Goal: Task Accomplishment & Management: Manage account settings

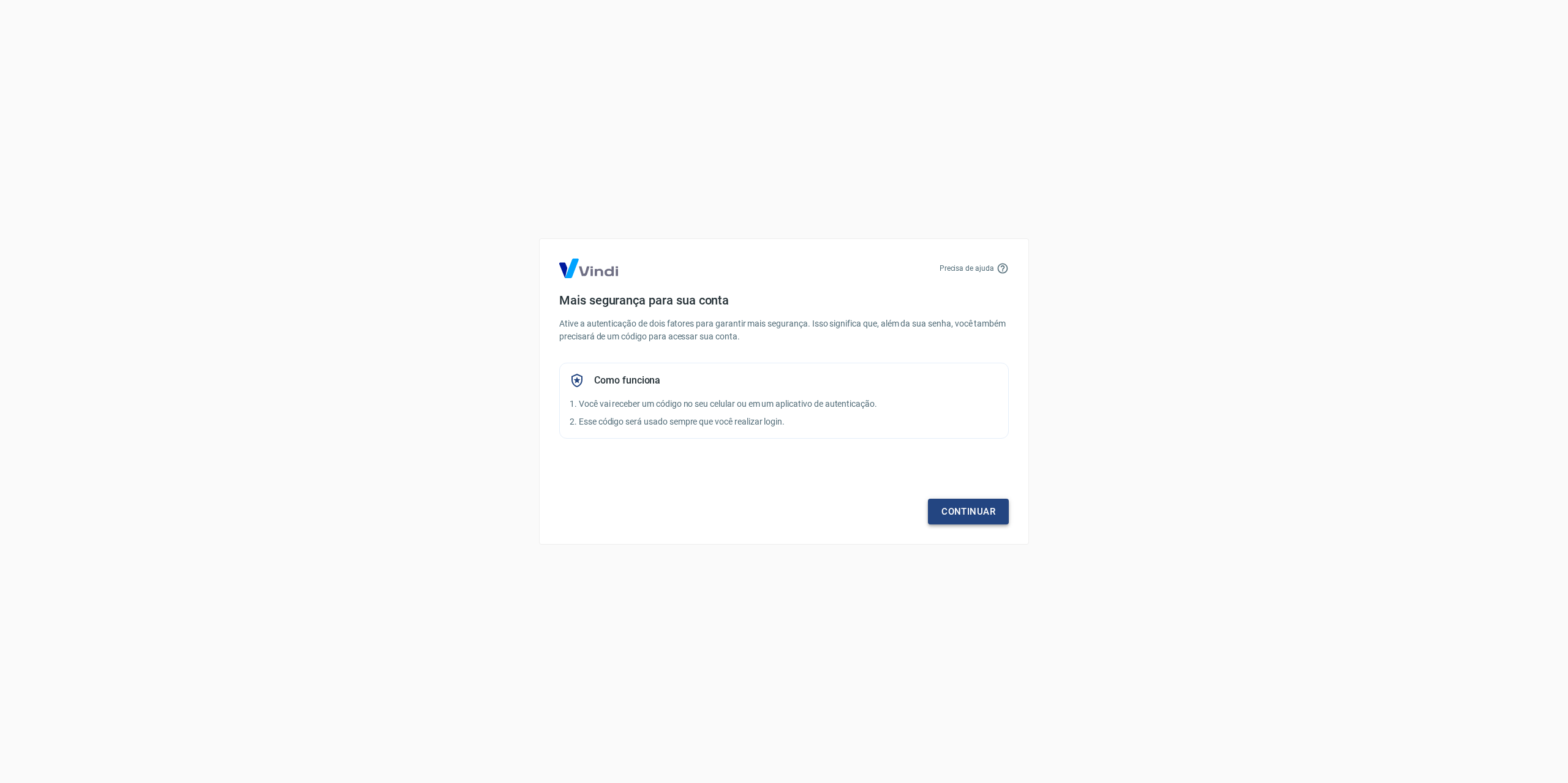
click at [970, 511] on link "Continuar" at bounding box center [969, 511] width 81 height 26
click at [999, 267] on icon at bounding box center [1003, 268] width 13 height 13
click at [969, 270] on p "Precisa de ajuda" at bounding box center [967, 268] width 54 height 11
click at [970, 499] on link "Continuar" at bounding box center [969, 511] width 81 height 26
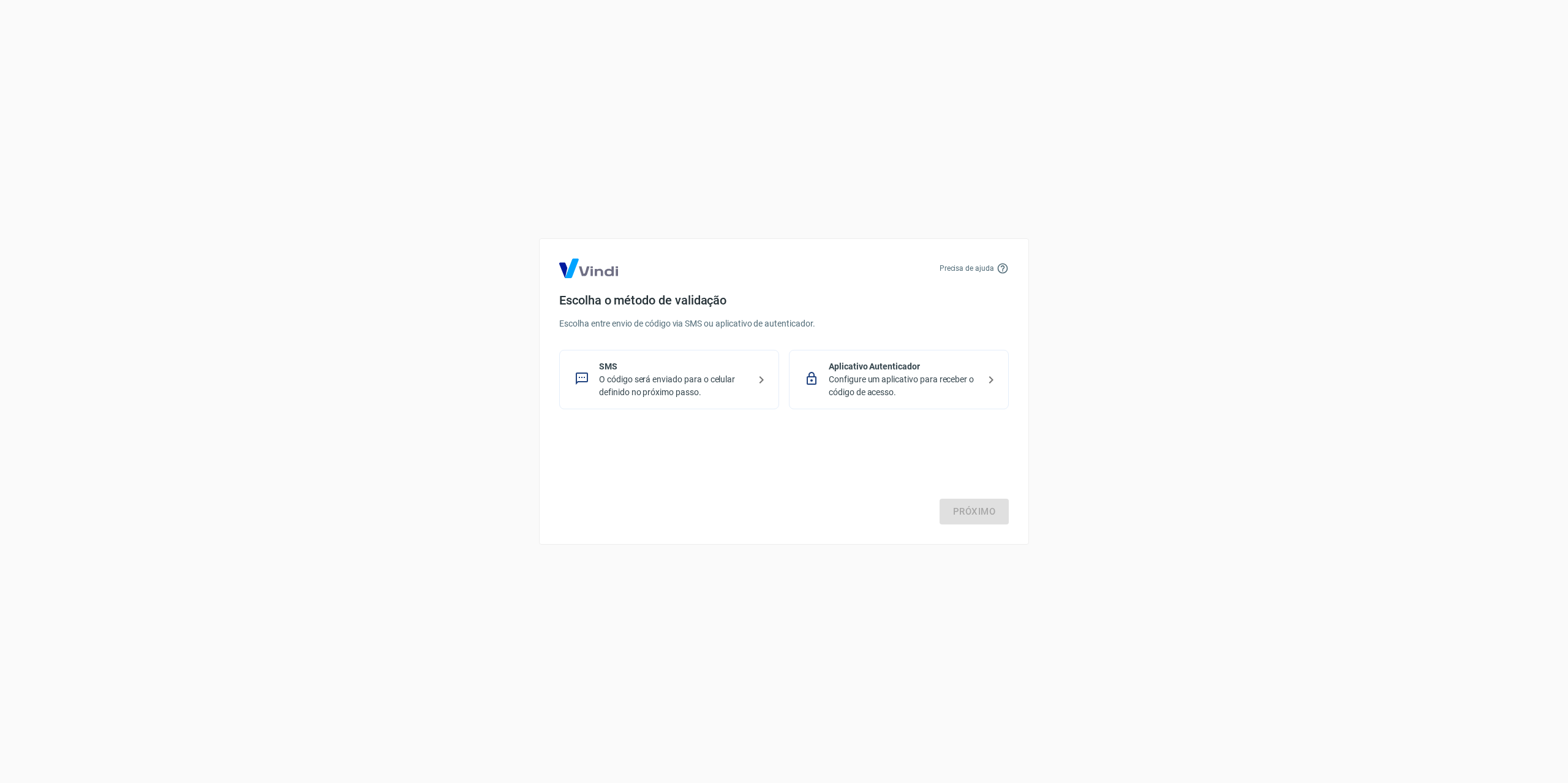
click at [941, 363] on p "Aplicativo Autenticador" at bounding box center [904, 367] width 150 height 13
click at [984, 502] on link "Próximo" at bounding box center [974, 511] width 69 height 26
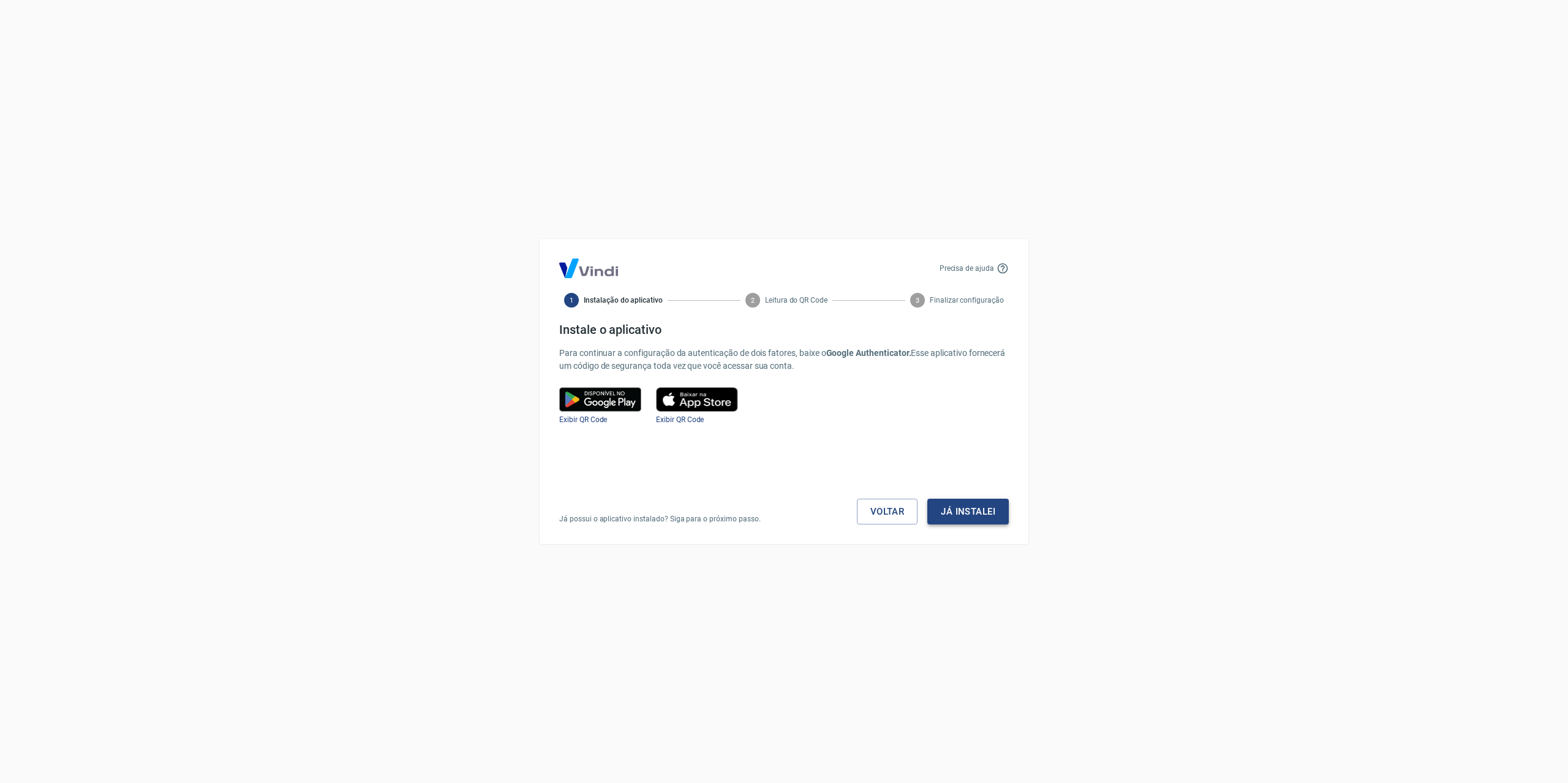
click at [986, 502] on button "Já instalei" at bounding box center [968, 511] width 82 height 26
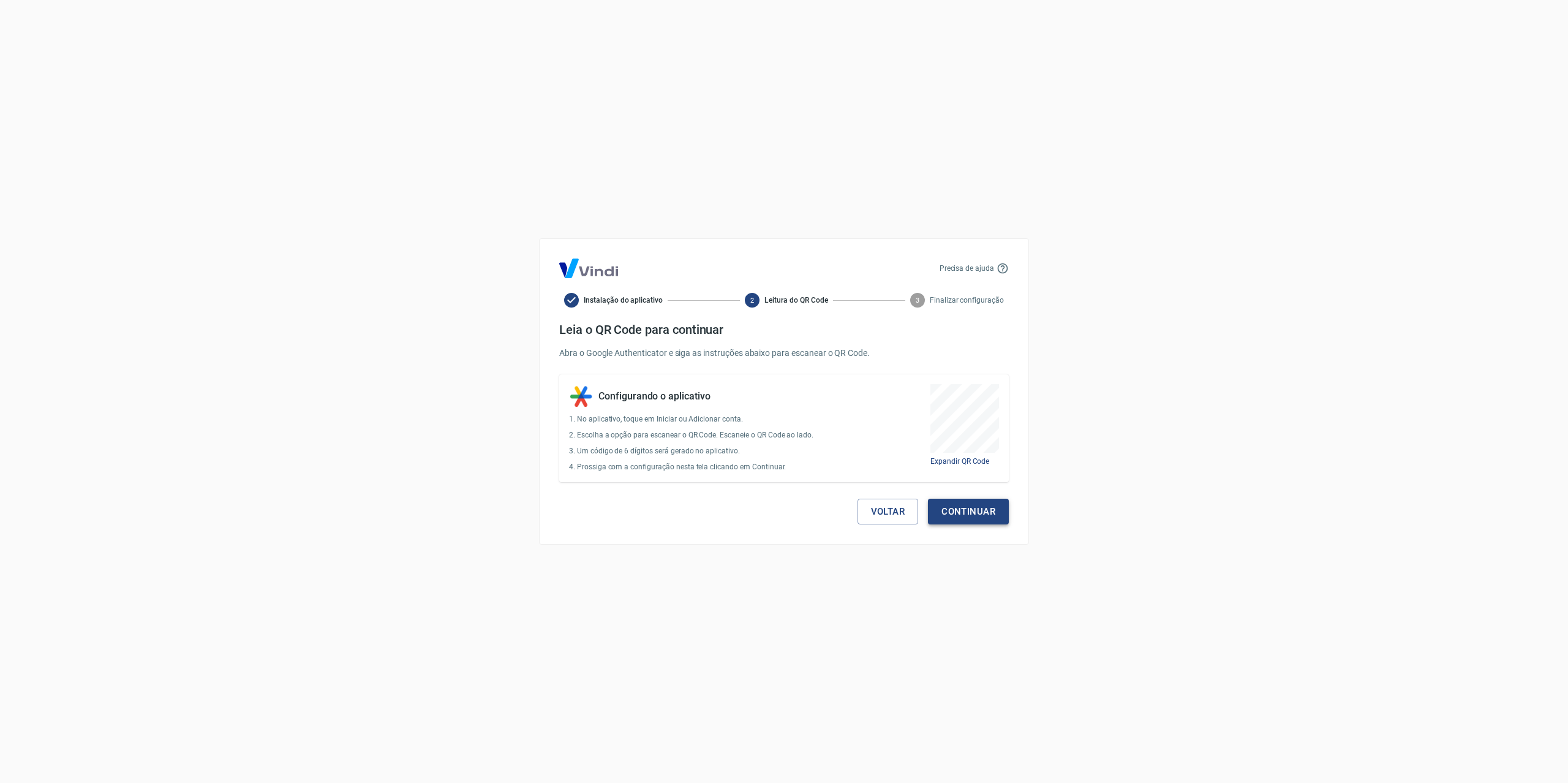
click at [975, 517] on button "Continuar" at bounding box center [969, 511] width 81 height 26
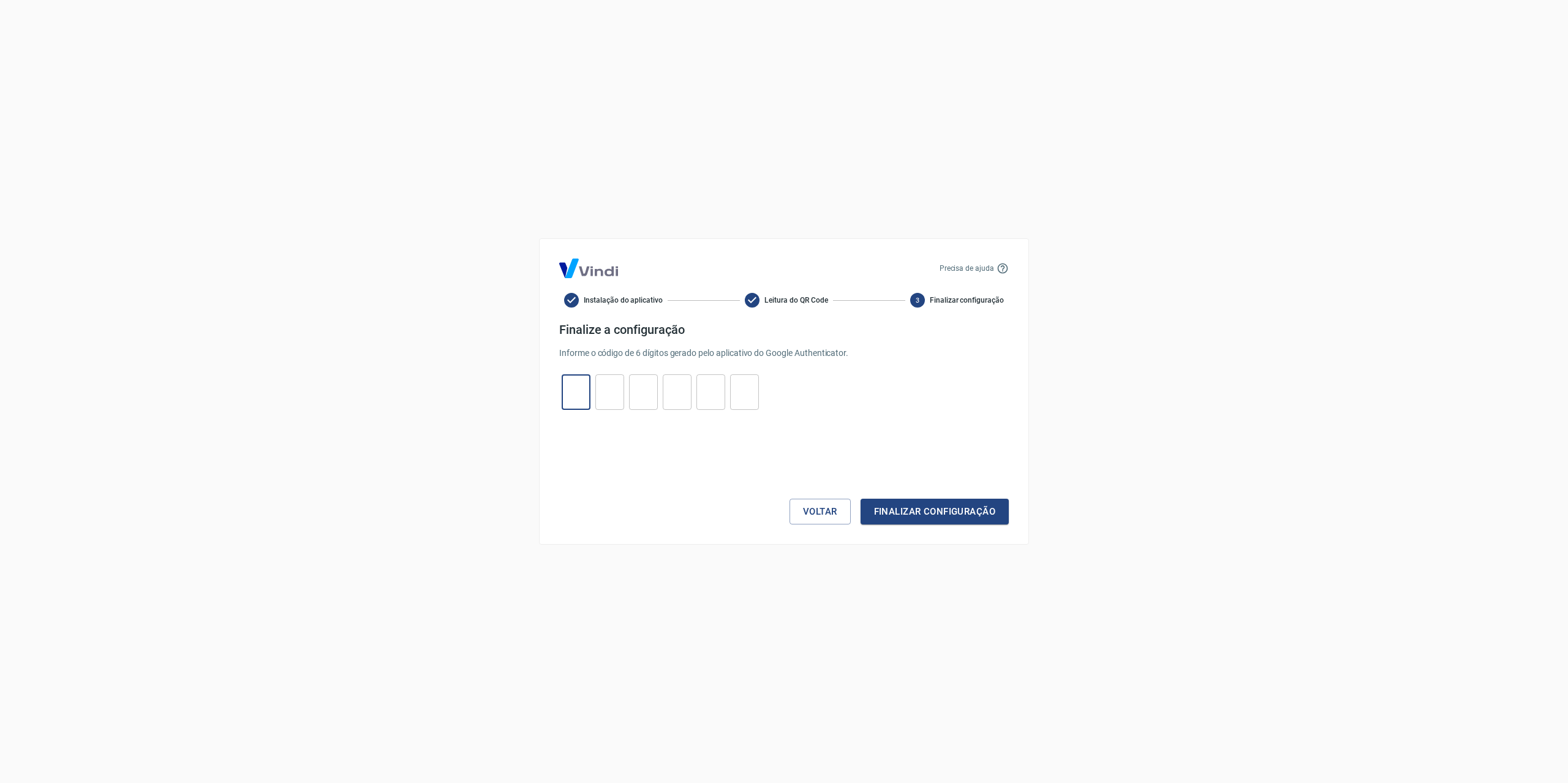
click at [562, 388] on input "tel" at bounding box center [576, 393] width 29 height 27
click at [819, 527] on div "Precisa de ajuda Instalação do aplicativo Leitura do QR Code 3 Finalizar config…" at bounding box center [784, 391] width 490 height 306
click at [823, 517] on button "Voltar" at bounding box center [820, 511] width 61 height 26
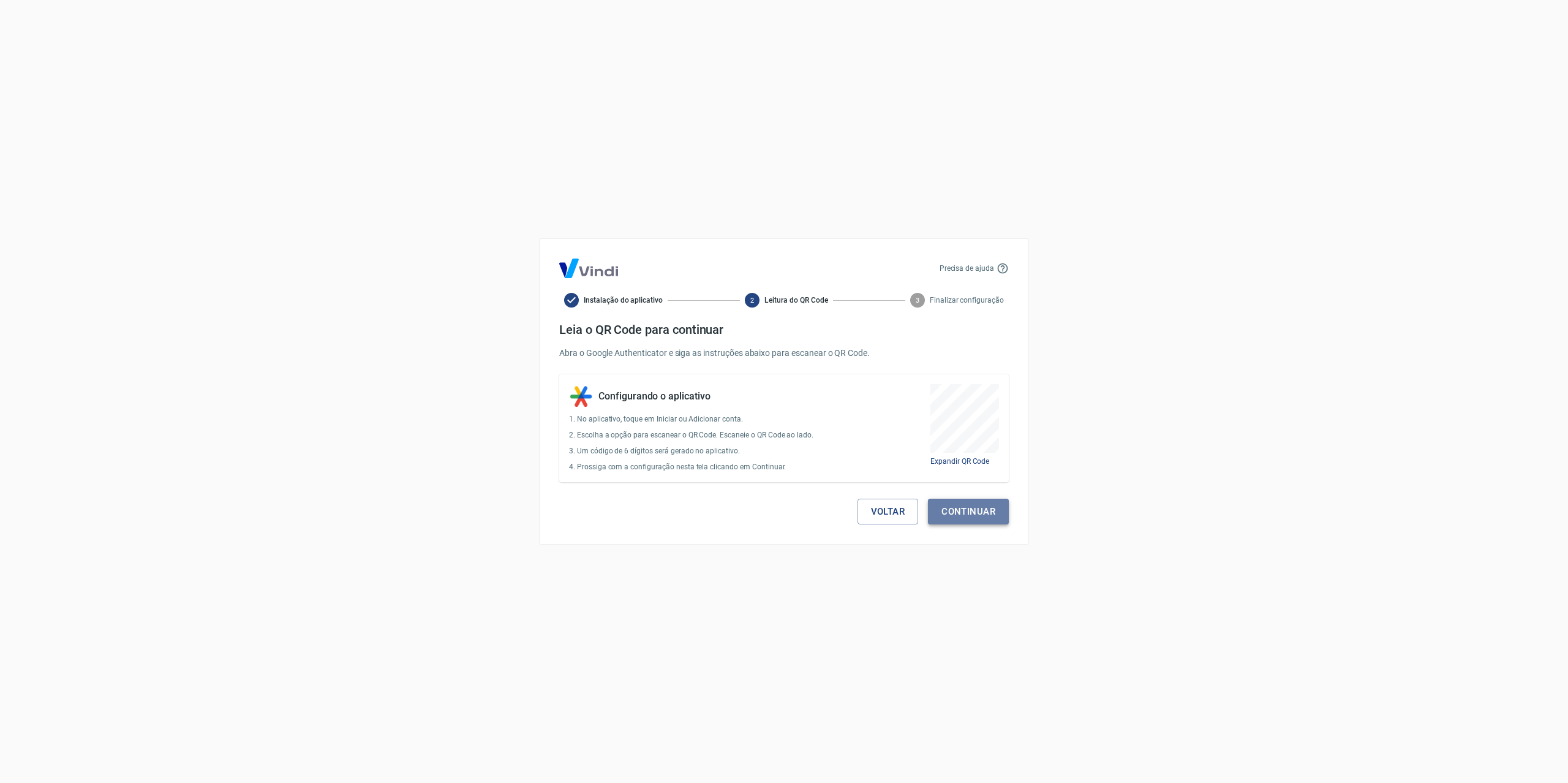
click at [964, 506] on button "Continuar" at bounding box center [969, 511] width 81 height 26
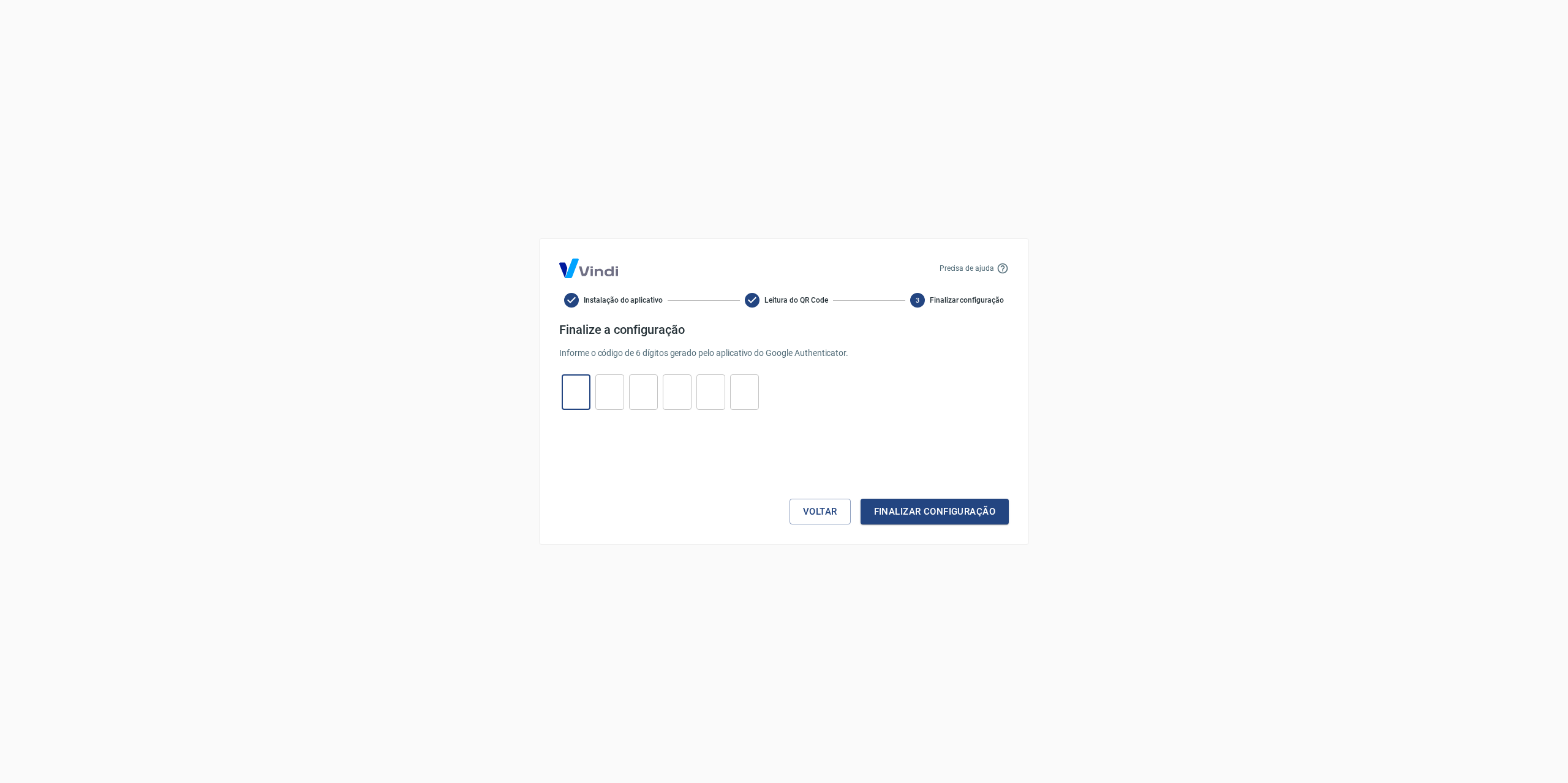
click at [575, 392] on input "tel" at bounding box center [576, 393] width 29 height 27
type input "5"
type input "8"
type input "3"
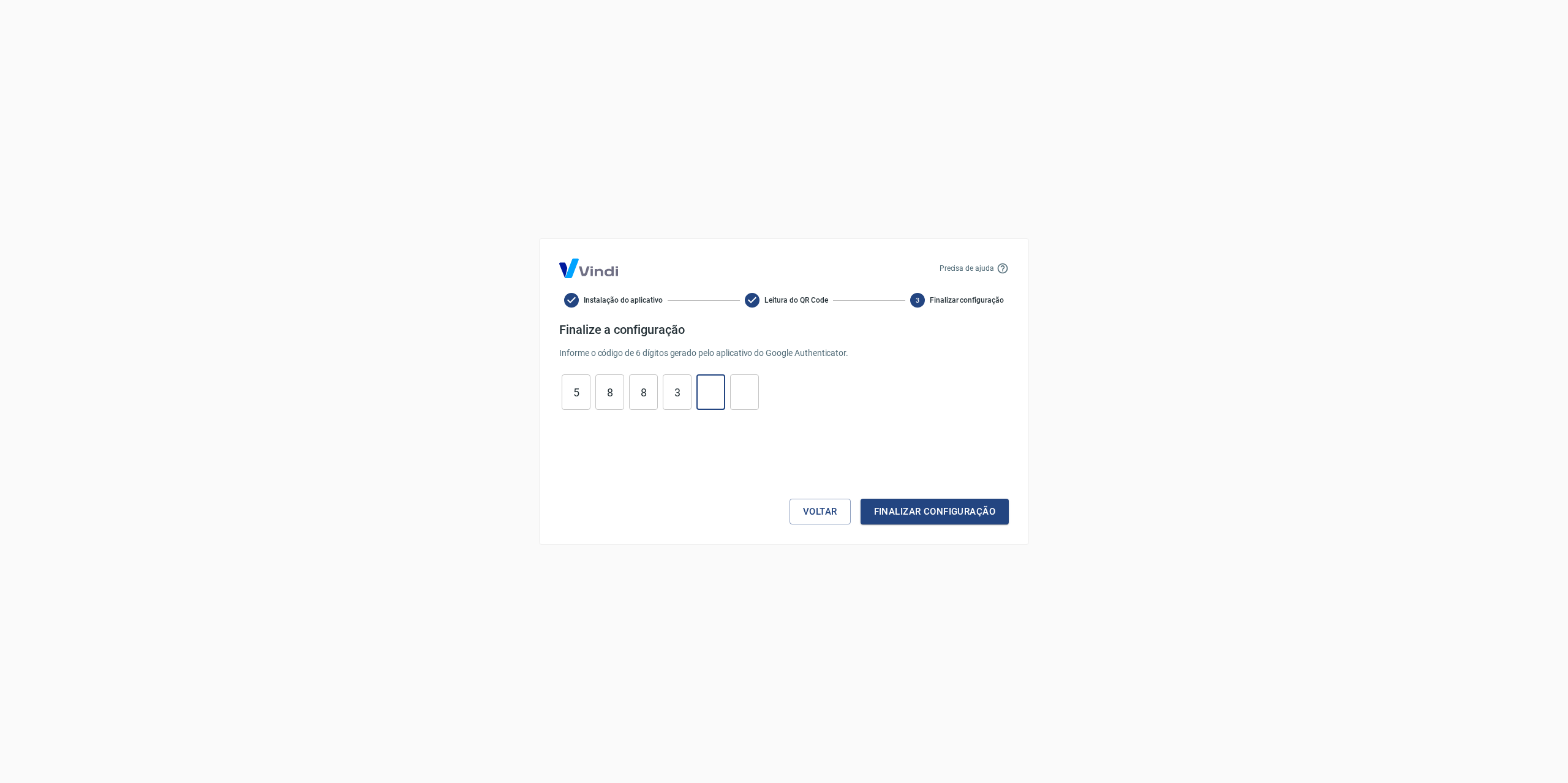
type input "3"
type input "1"
click at [860, 499] on button "Finalizar configuração" at bounding box center [935, 511] width 148 height 26
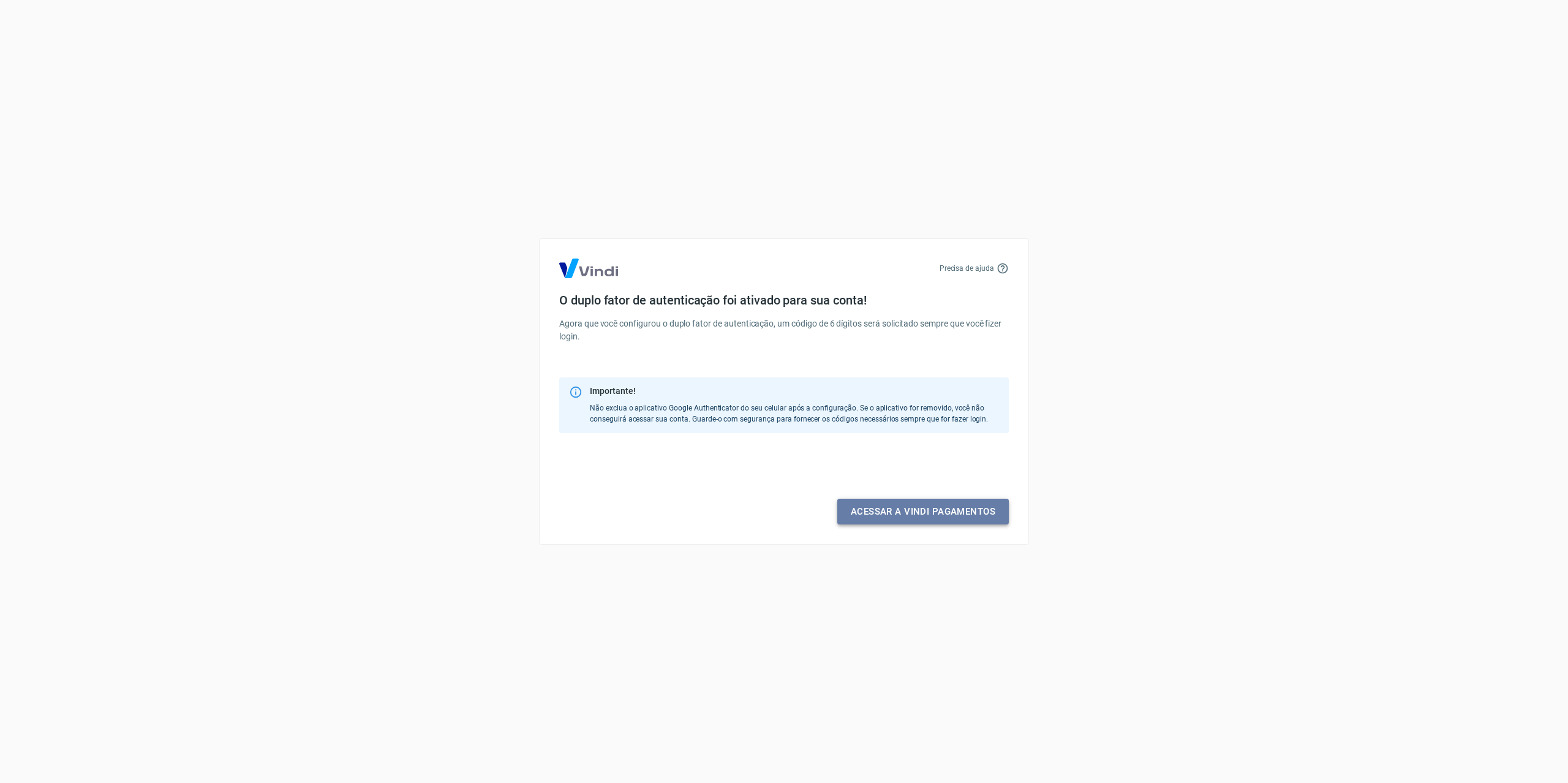
click at [930, 513] on link "Acessar a Vindi pagamentos" at bounding box center [923, 511] width 172 height 26
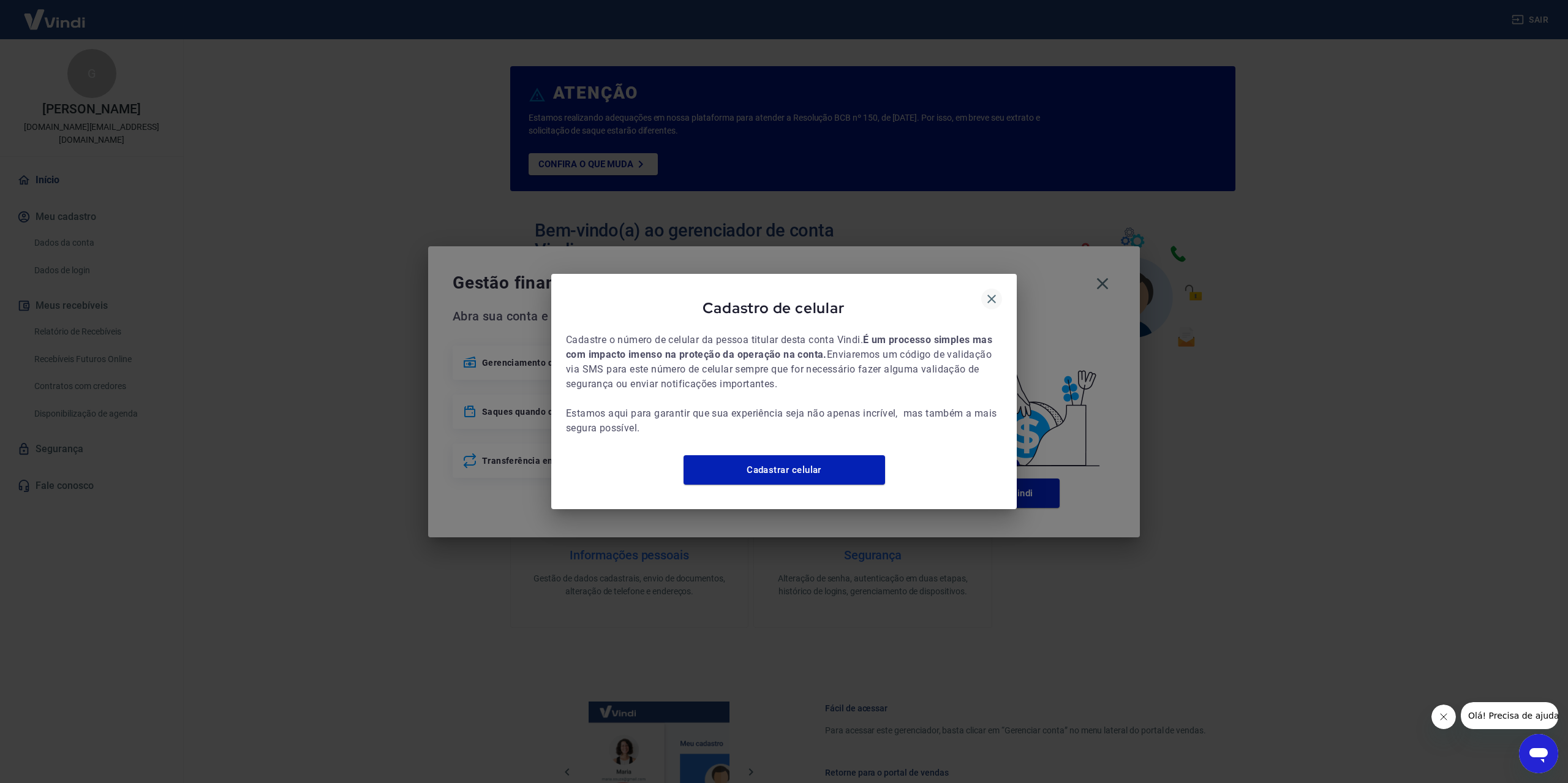
click at [990, 295] on icon "button" at bounding box center [992, 299] width 8 height 8
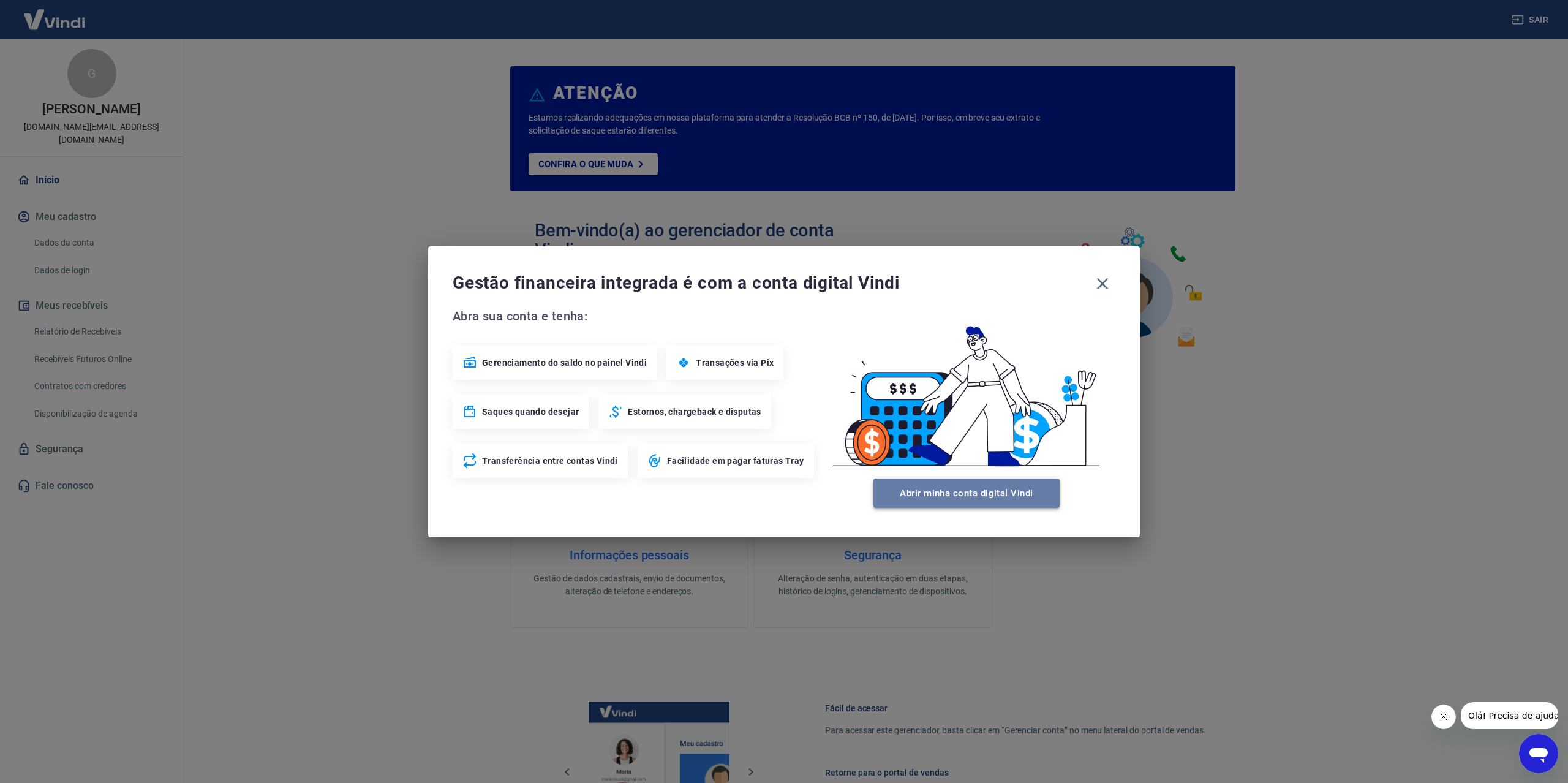
click at [990, 501] on button "Abrir minha conta digital Vindi" at bounding box center [967, 493] width 186 height 29
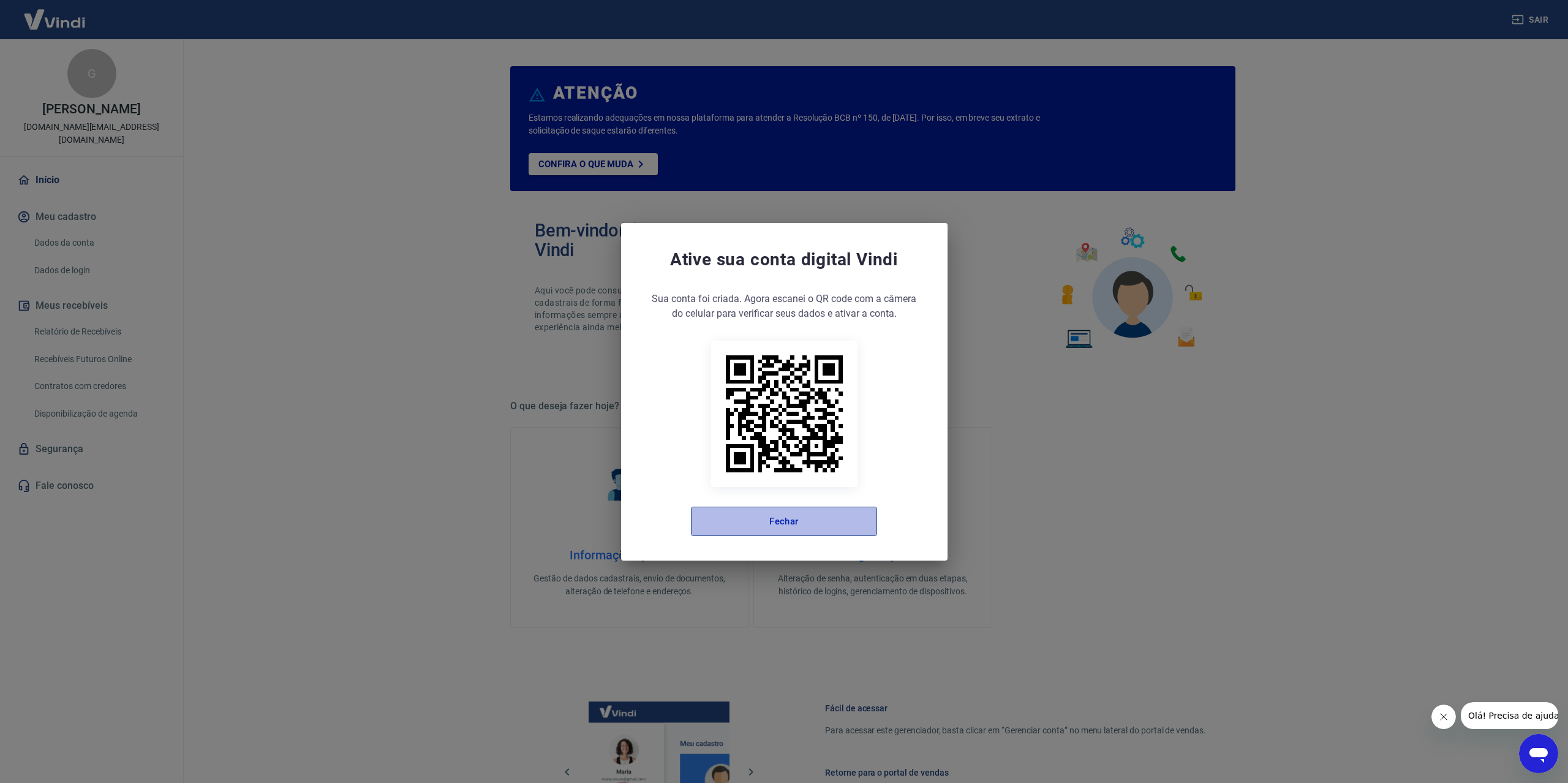
click at [796, 514] on button "Fechar" at bounding box center [784, 521] width 186 height 29
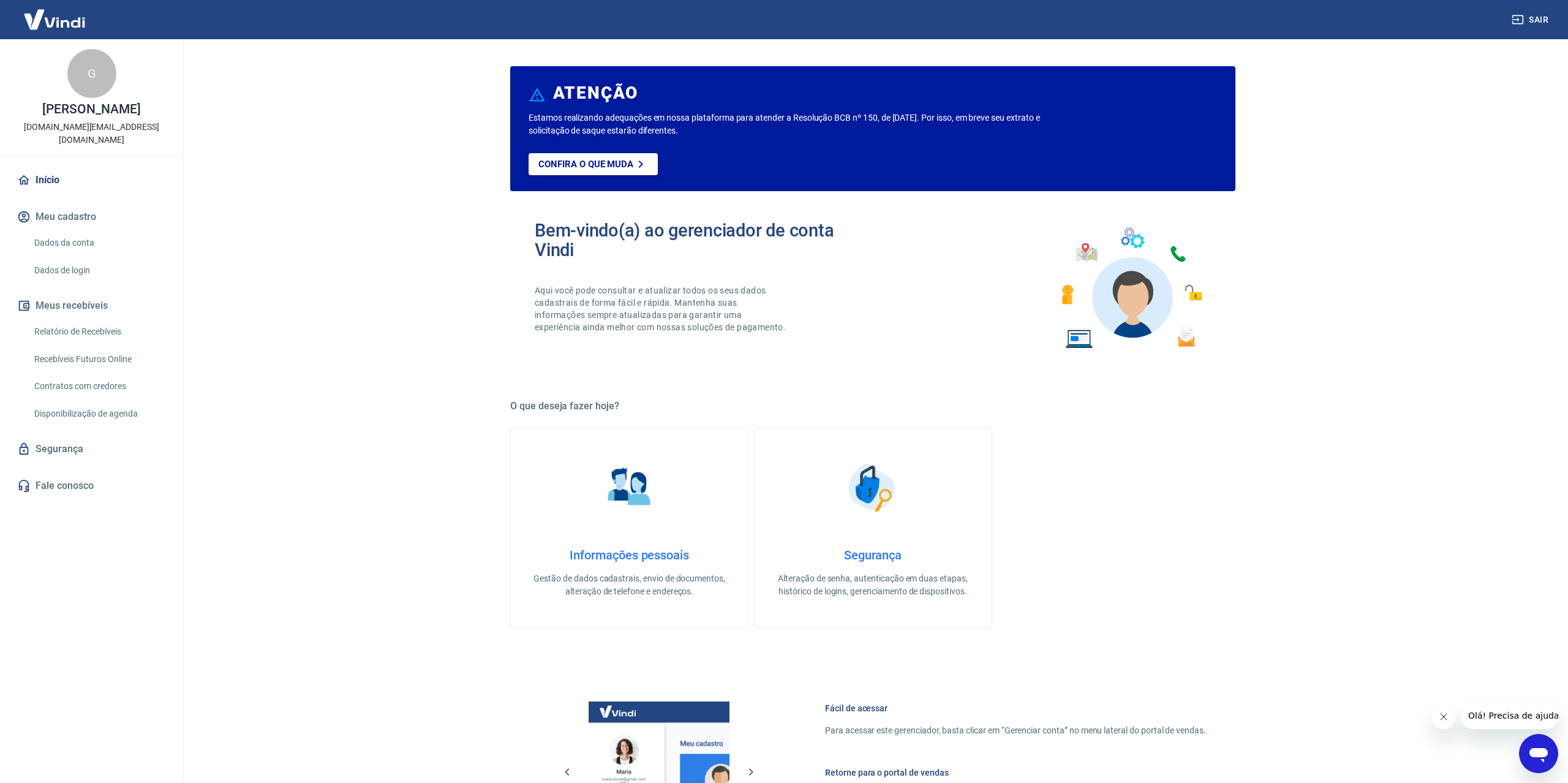
click at [75, 214] on button "Meu cadastro" at bounding box center [91, 217] width 154 height 27
click at [52, 249] on link "Dados da conta" at bounding box center [98, 243] width 139 height 25
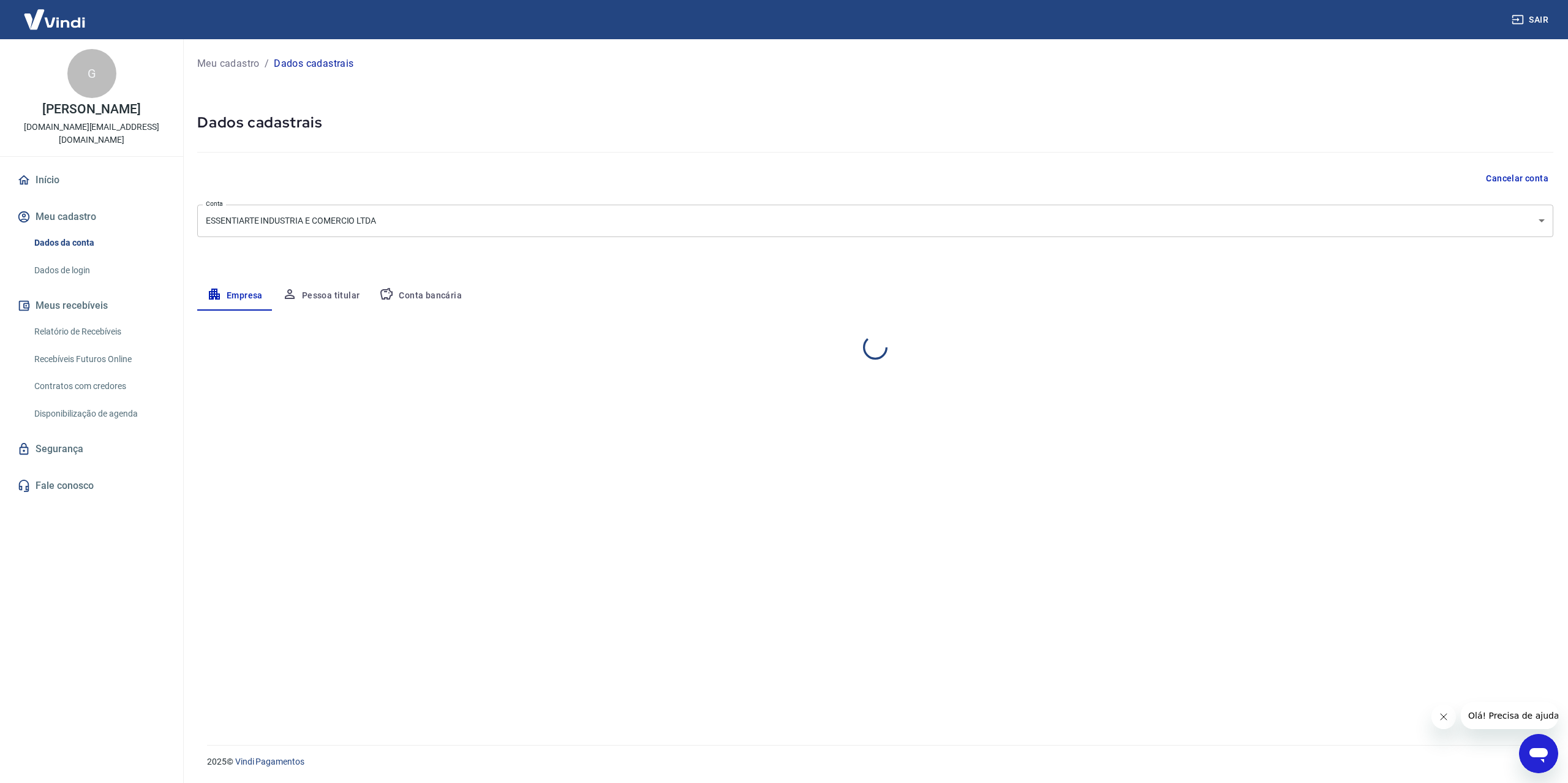
select select "RS"
select select "business"
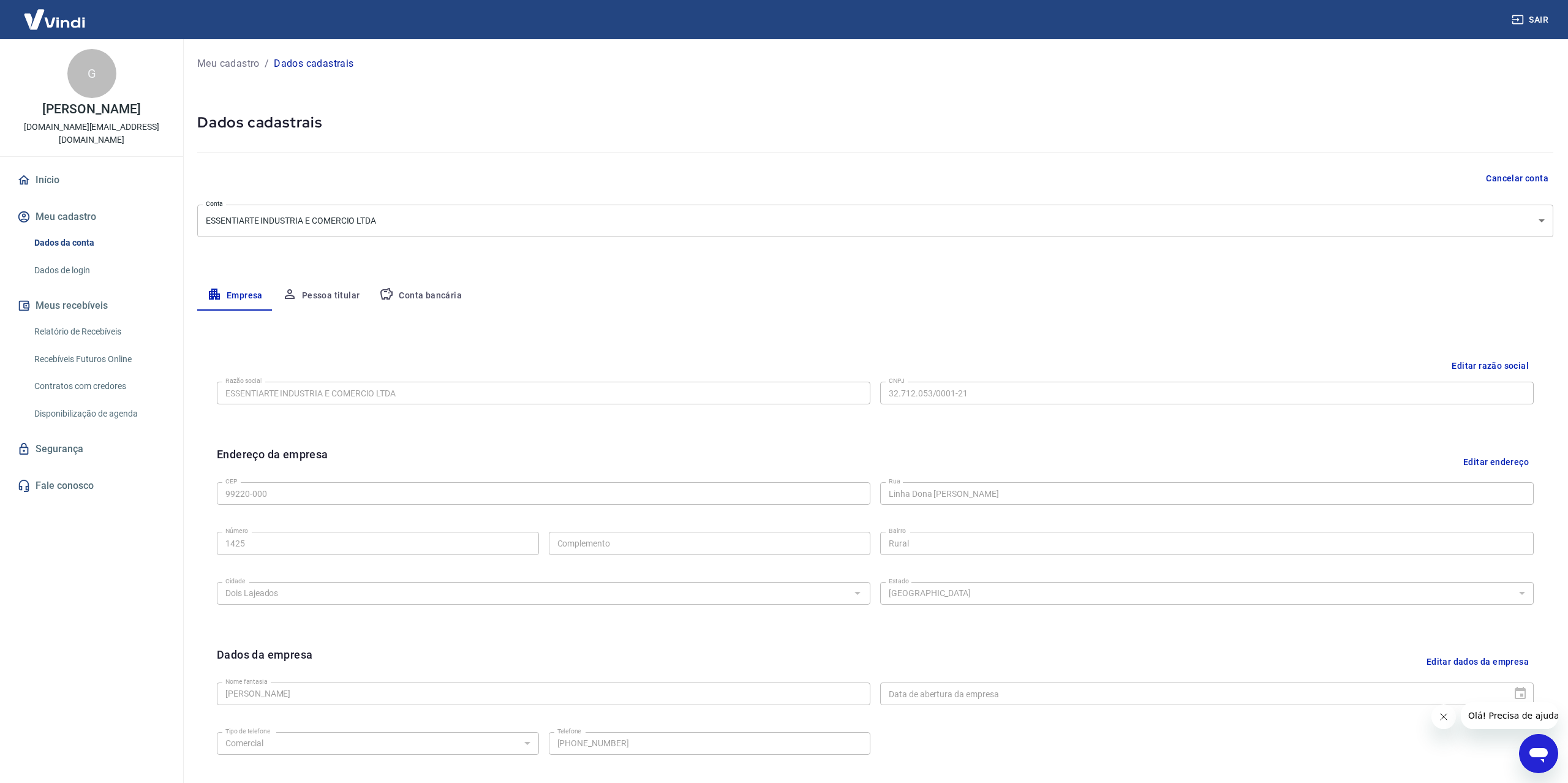
click at [64, 266] on link "Dados de login" at bounding box center [98, 270] width 139 height 25
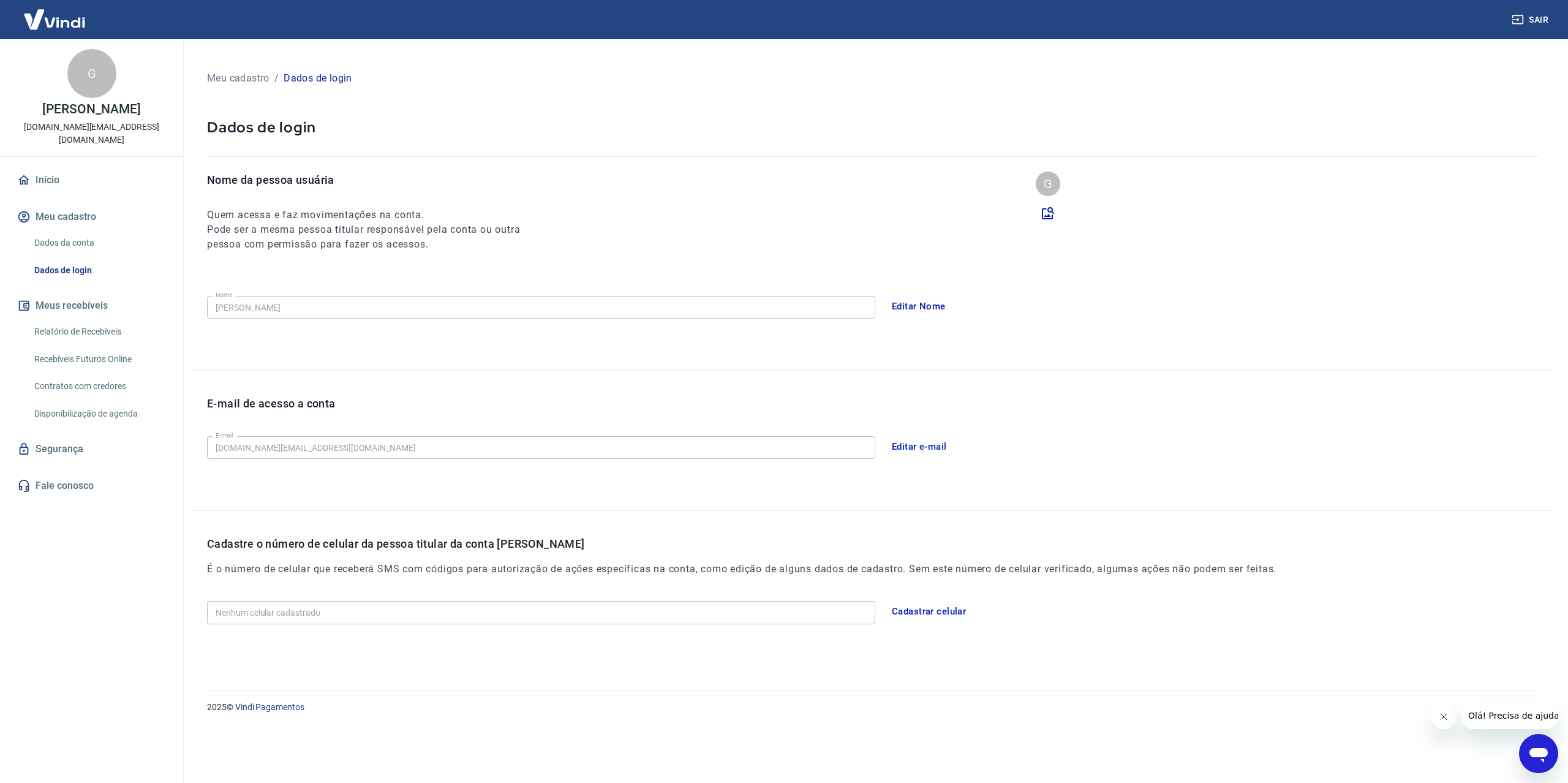
click at [105, 376] on link "Contratos com credores" at bounding box center [98, 386] width 139 height 25
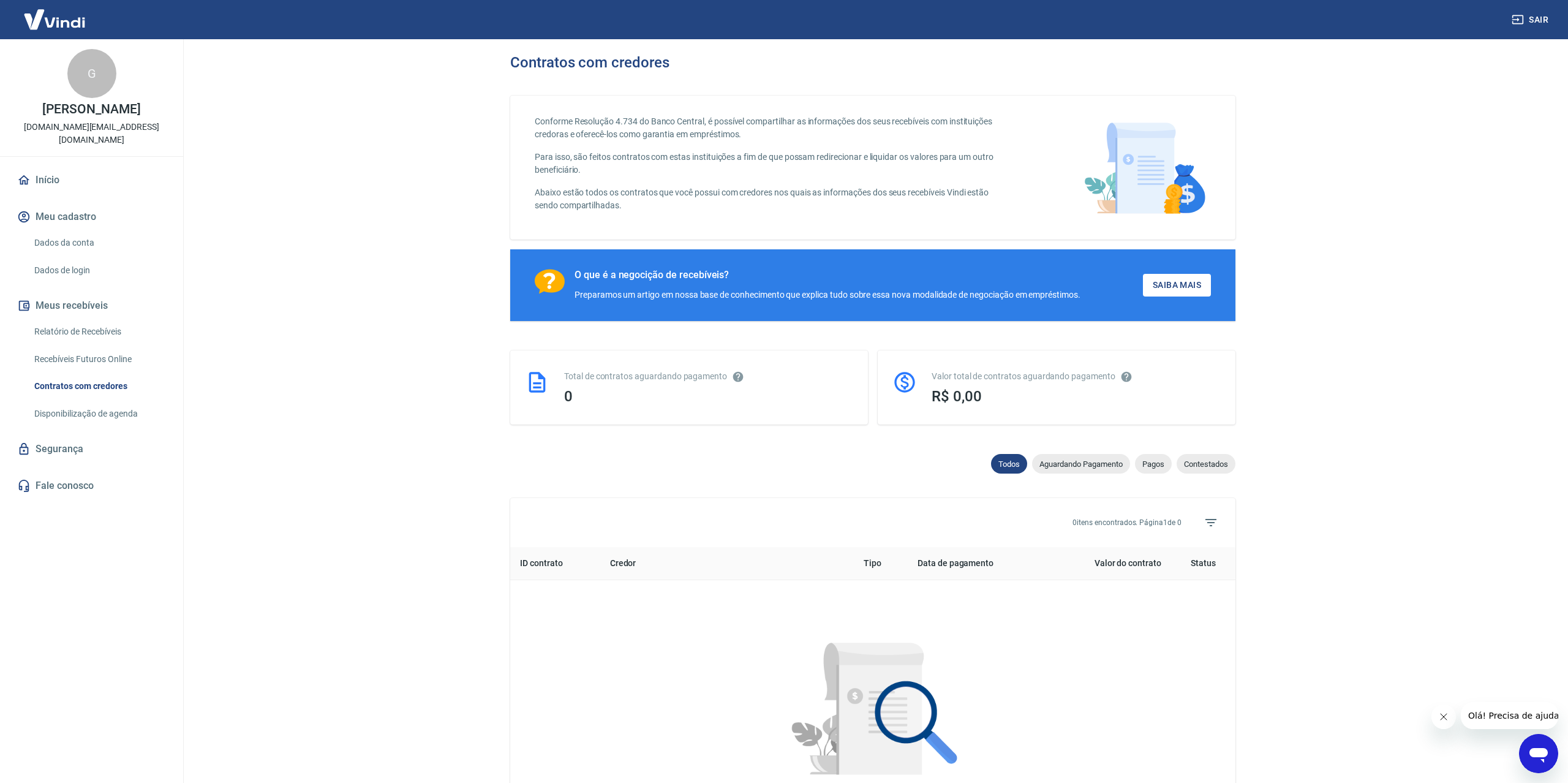
click at [82, 360] on link "Recebíveis Futuros Online" at bounding box center [98, 359] width 139 height 25
click at [77, 243] on link "Dados da conta" at bounding box center [98, 243] width 139 height 25
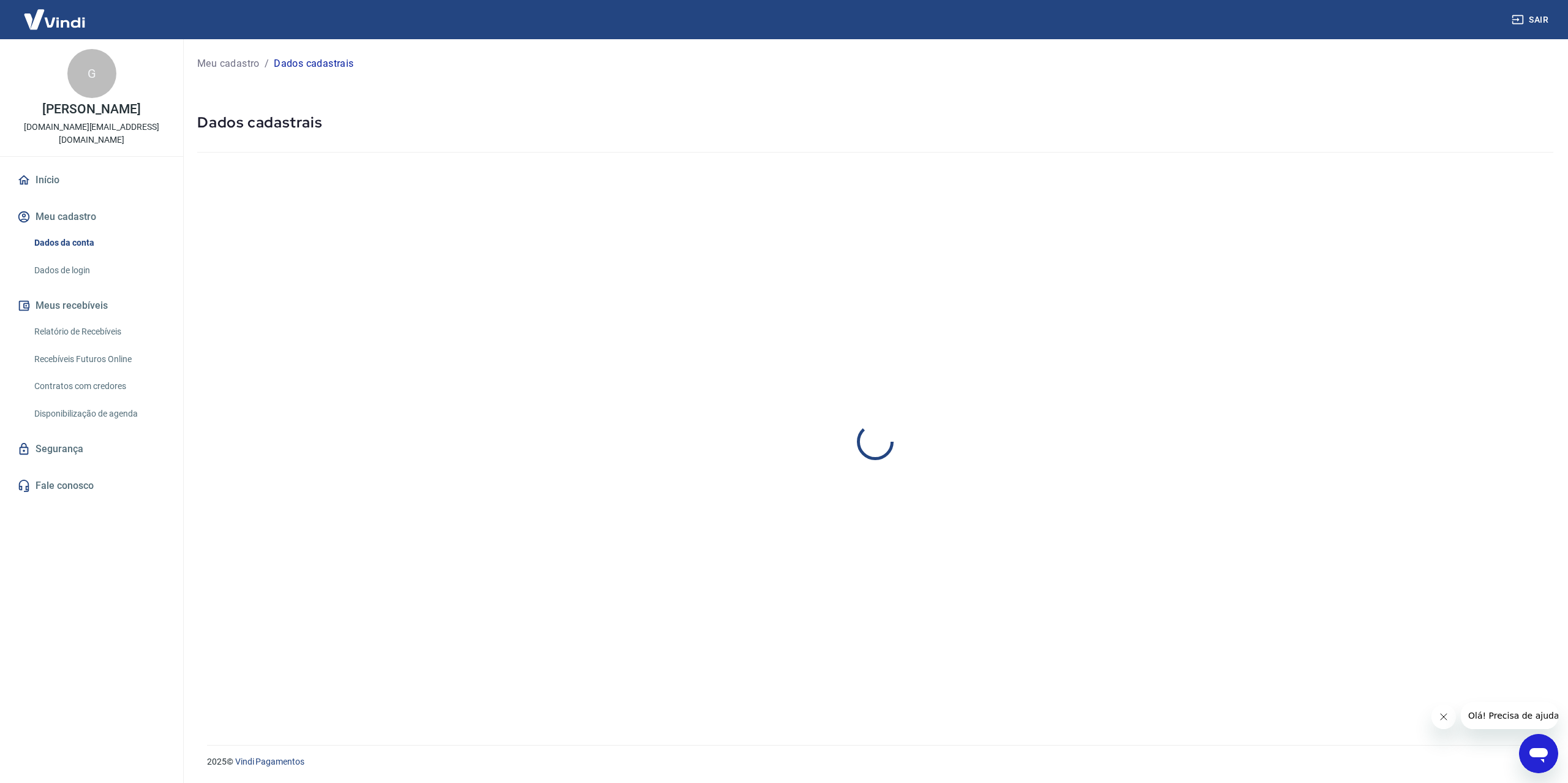
select select "RS"
select select "business"
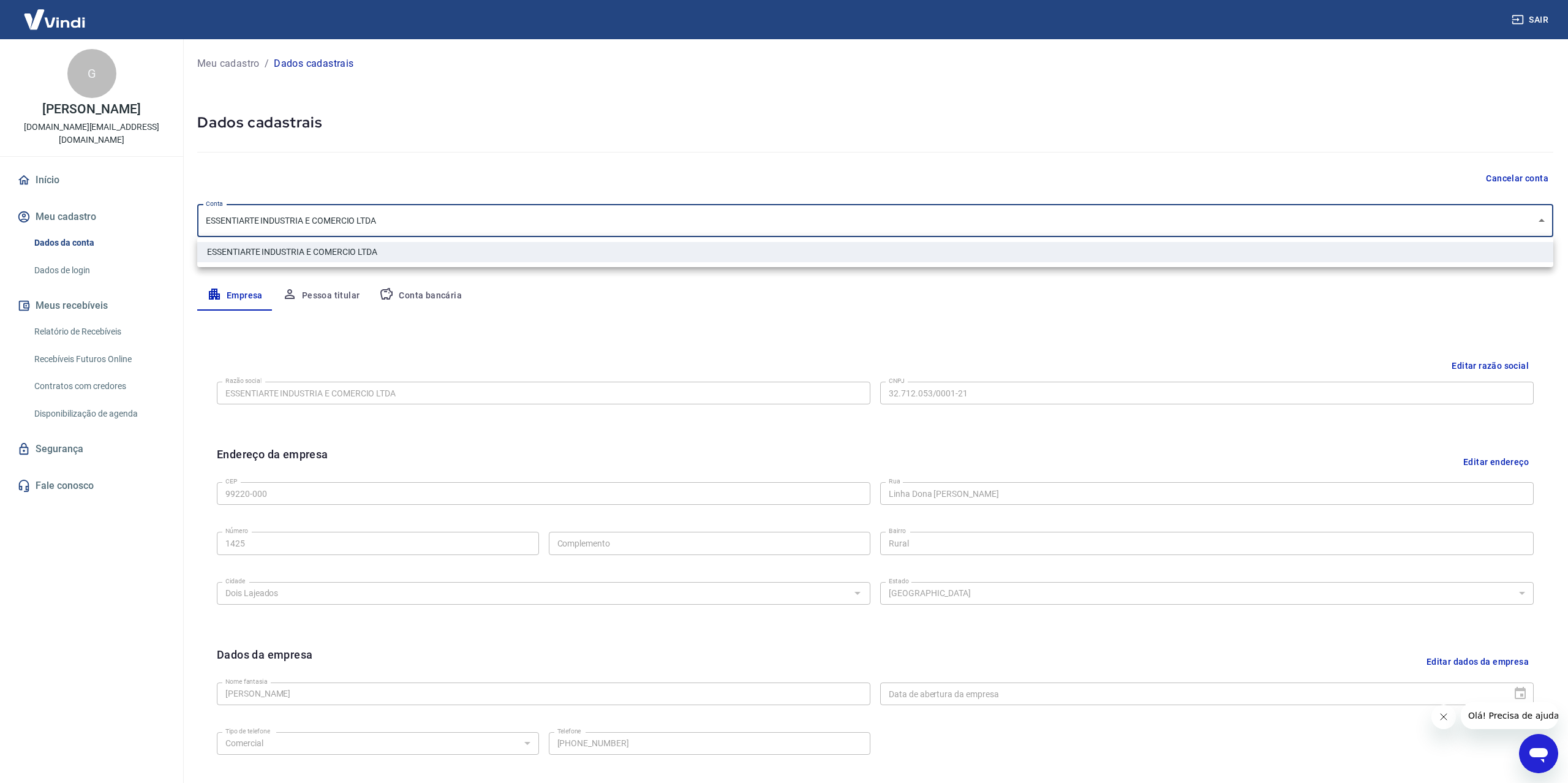
click at [462, 224] on body "Sair G [PERSON_NAME] [DOMAIN_NAME][EMAIL_ADDRESS][DOMAIN_NAME] Início Meu cadas…" at bounding box center [784, 391] width 1568 height 783
click at [535, 335] on div at bounding box center [784, 391] width 1568 height 783
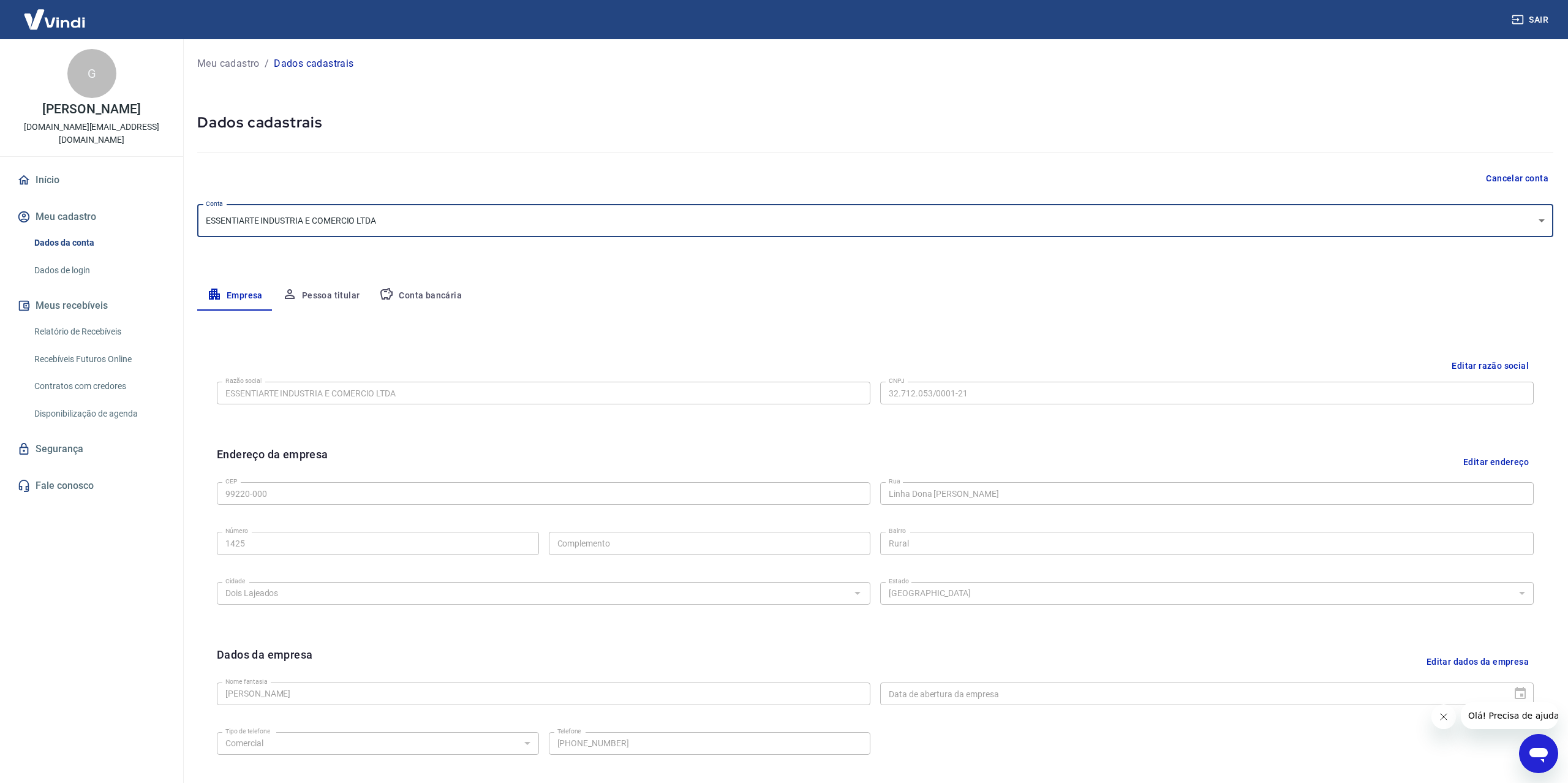
click at [411, 296] on button "Conta bancária" at bounding box center [420, 296] width 102 height 29
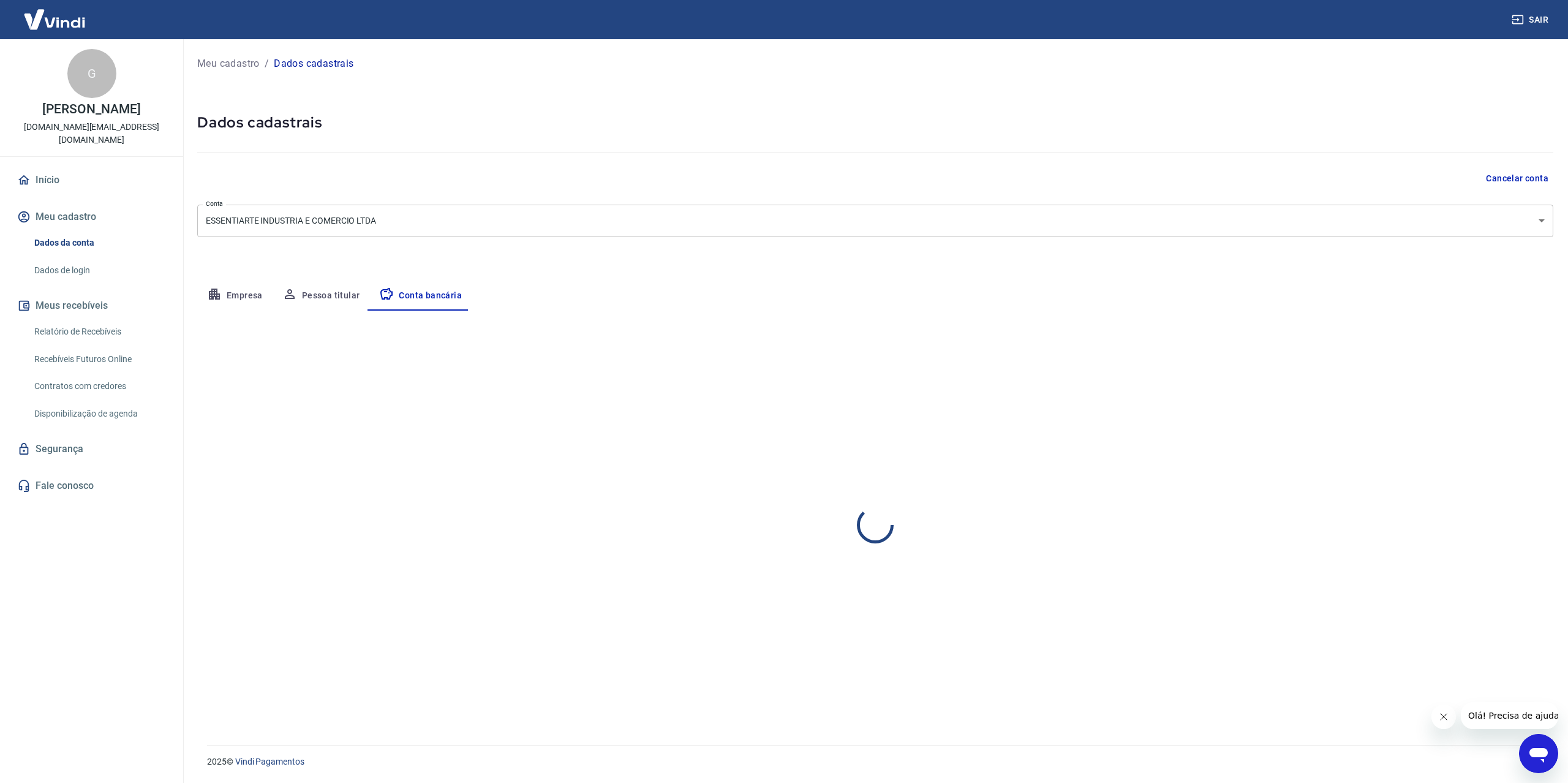
select select "1"
click at [1496, 346] on button "Editar conta bancária" at bounding box center [1502, 346] width 102 height 23
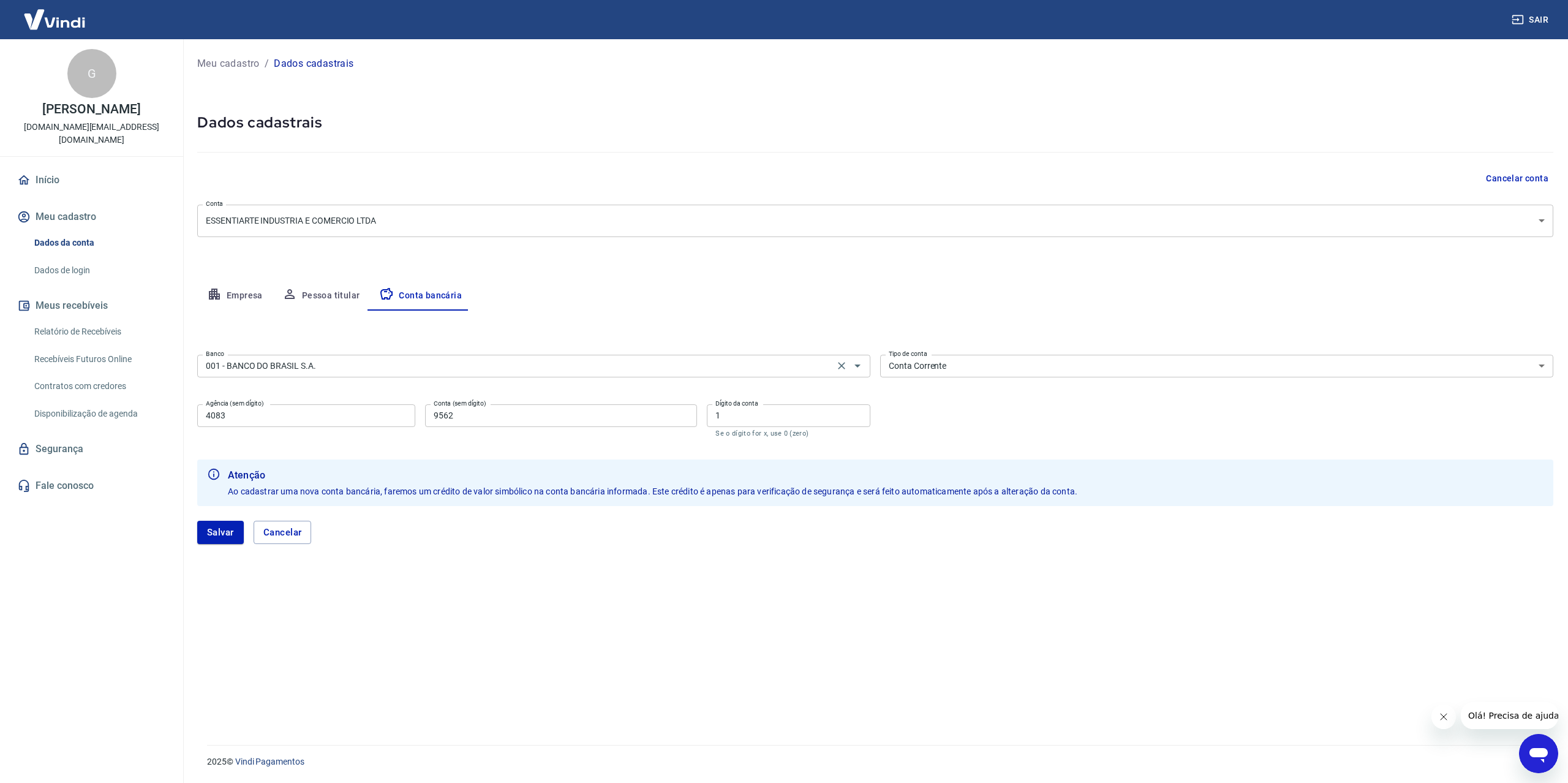
click at [485, 363] on input "001 - BANCO DO BRASIL S.A." at bounding box center [516, 366] width 630 height 15
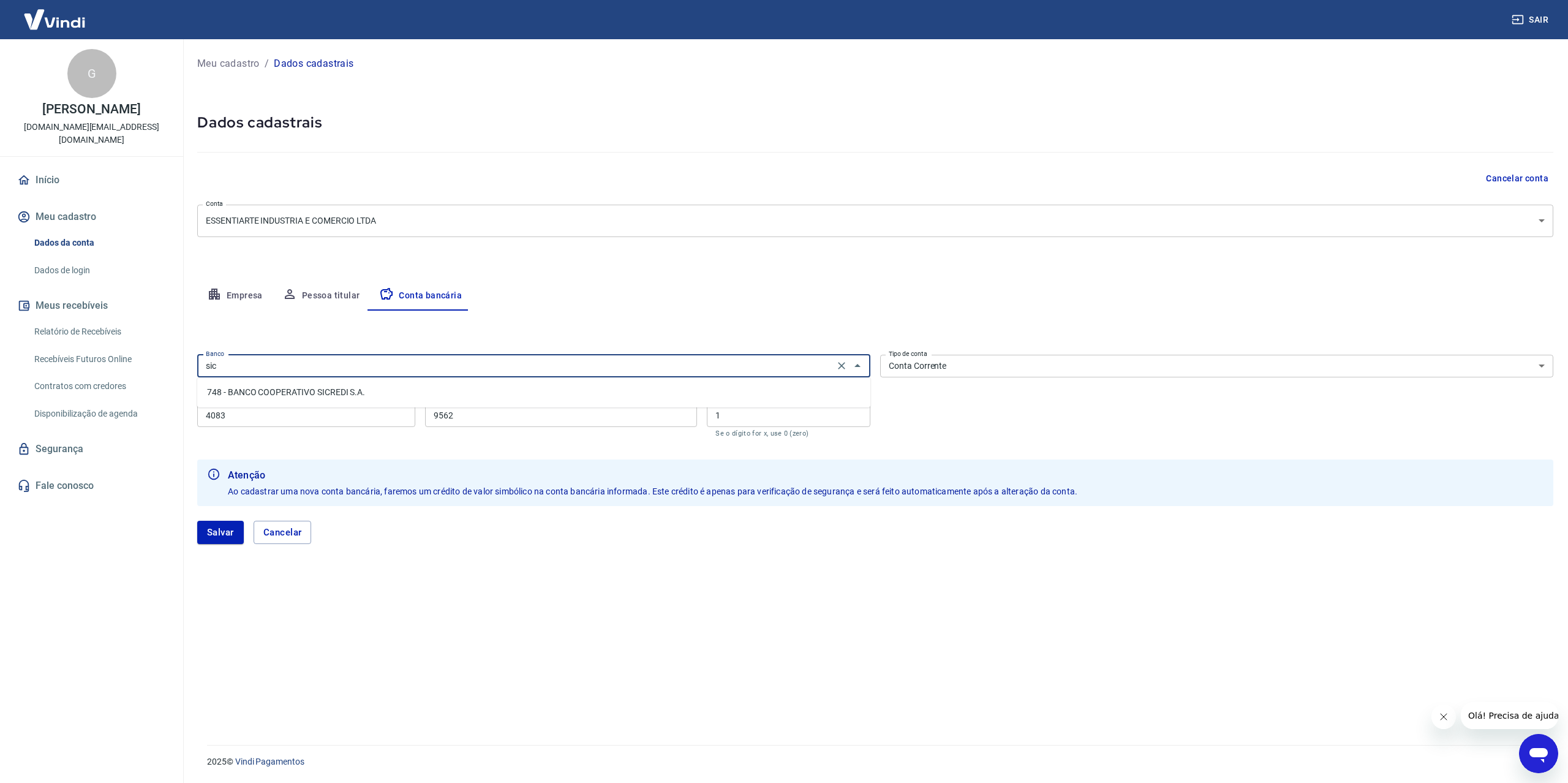
type input "001 - BANCO DO BRASIL S.A."
click at [512, 653] on div "Editar conta bancária Banco 001 - BANCO DO BRASIL S.A. Banco Tipo de conta Cont…" at bounding box center [875, 513] width 1356 height 405
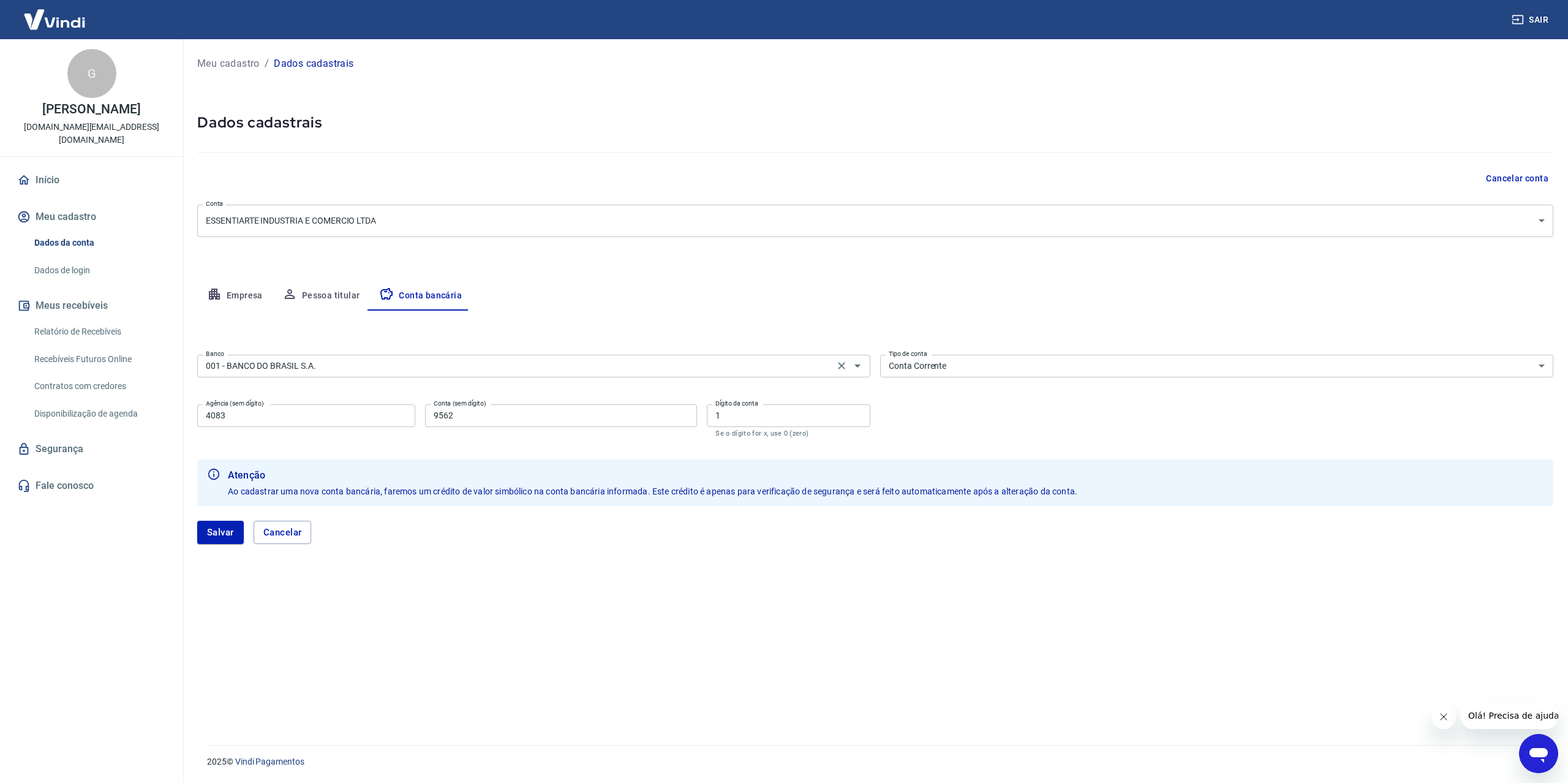
click at [347, 374] on div "001 - BANCO DO BRASIL S.A. Banco" at bounding box center [534, 366] width 673 height 22
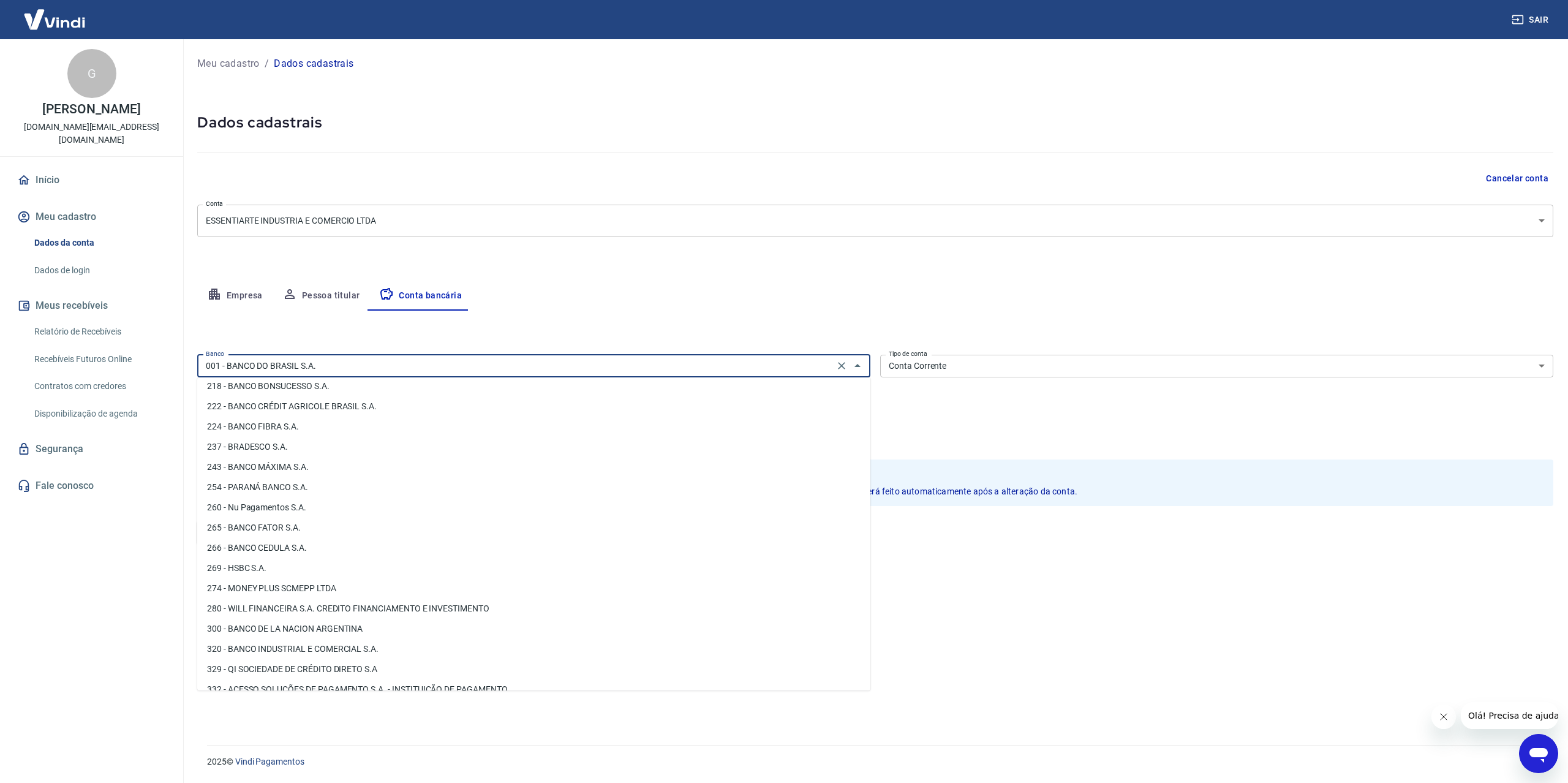
scroll to position [937, 0]
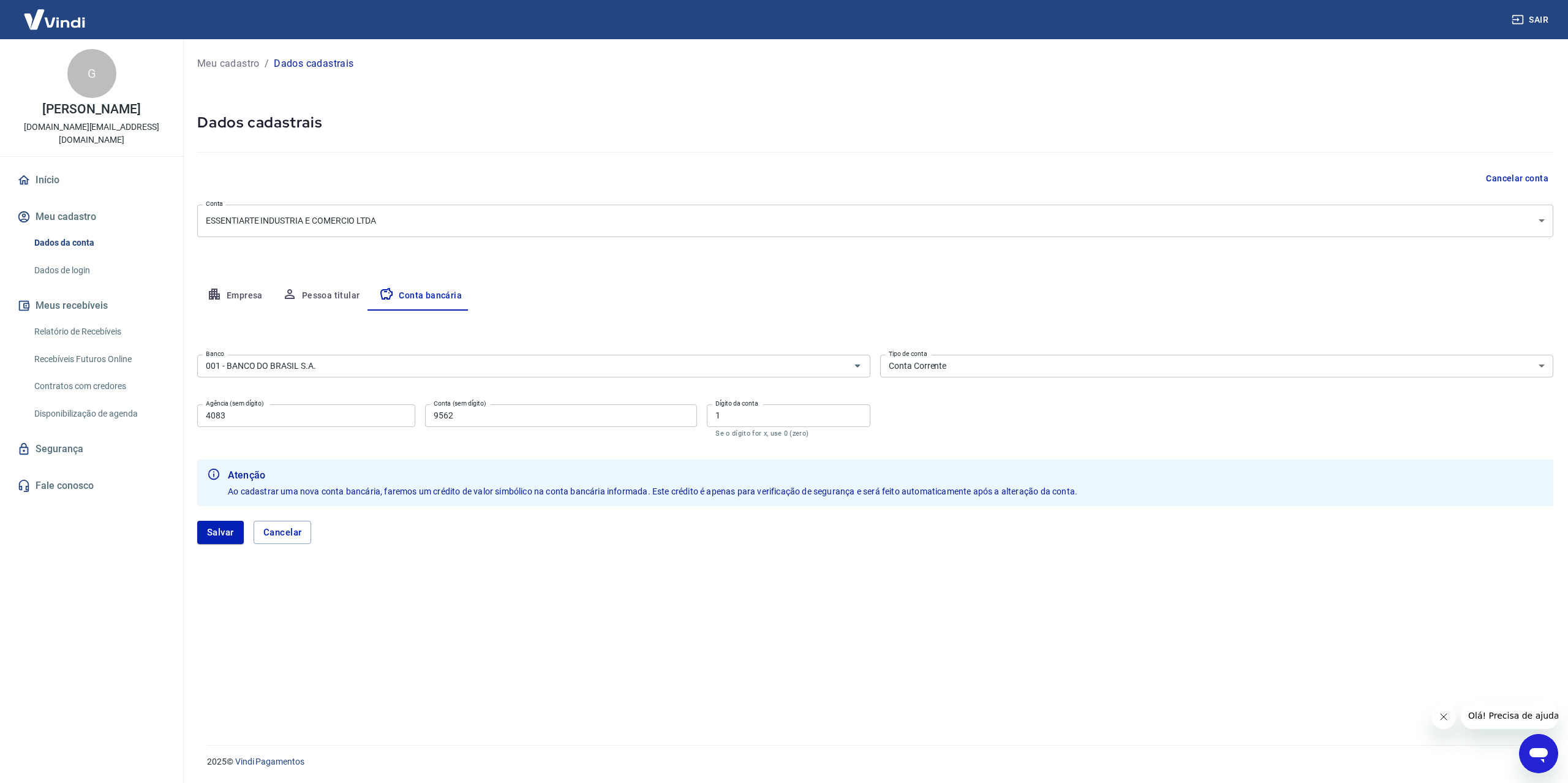
click at [417, 731] on div "2025 © Vindi Pagamentos" at bounding box center [872, 756] width 1361 height 52
click at [288, 528] on button "Cancelar" at bounding box center [282, 532] width 58 height 23
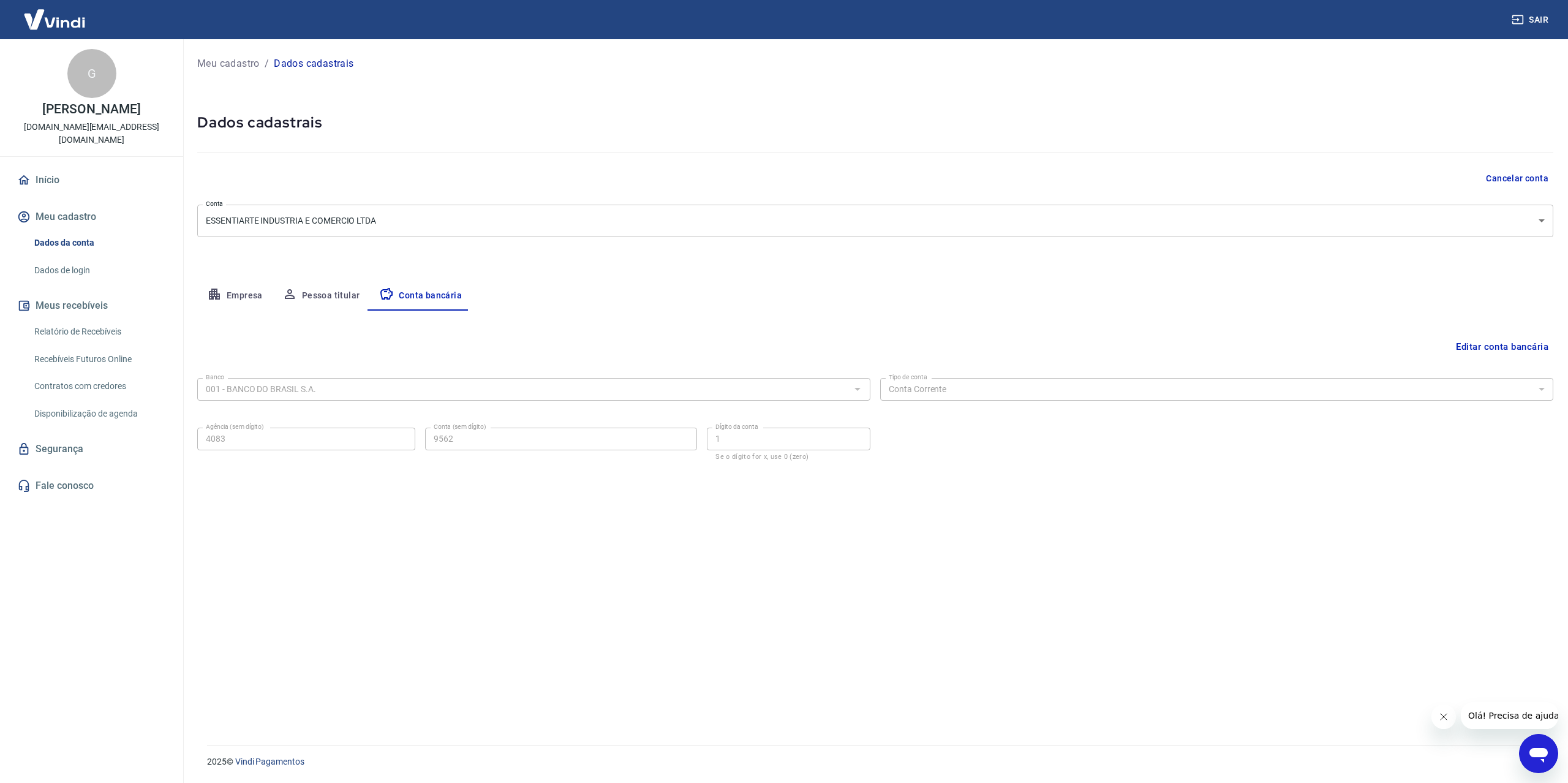
click at [1534, 21] on button "Sair" at bounding box center [1531, 20] width 44 height 22
